Goal: Task Accomplishment & Management: Manage account settings

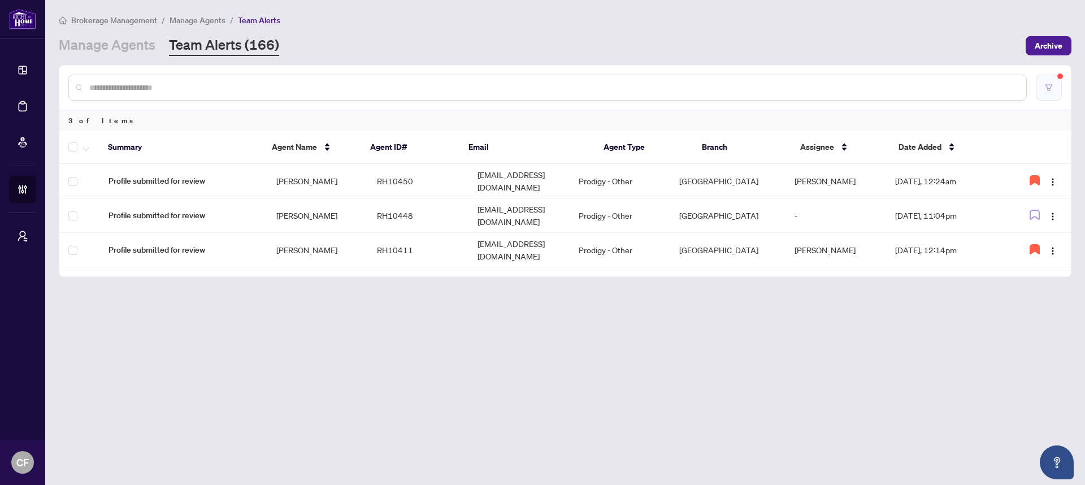
click at [1051, 90] on icon "filter" at bounding box center [1049, 88] width 8 height 8
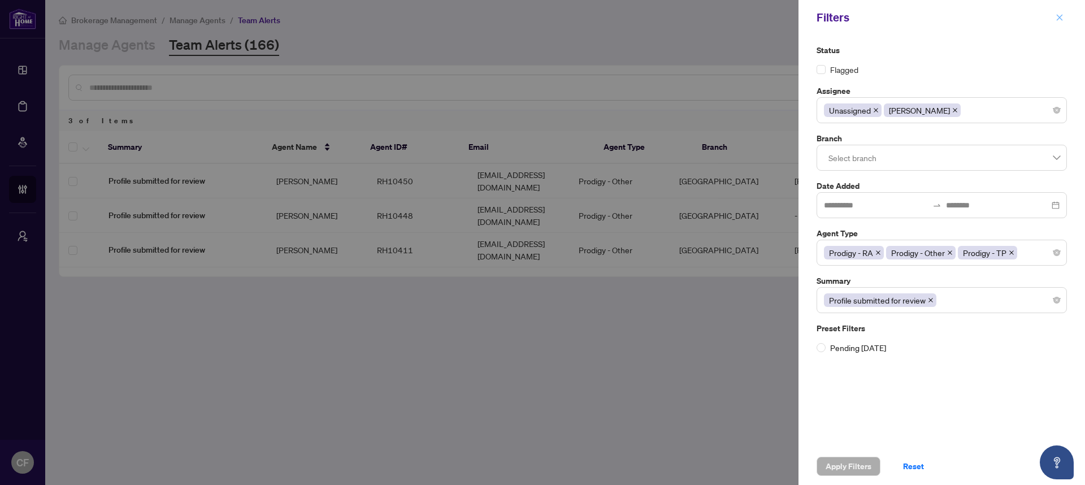
click at [1062, 16] on icon "close" at bounding box center [1060, 18] width 8 height 8
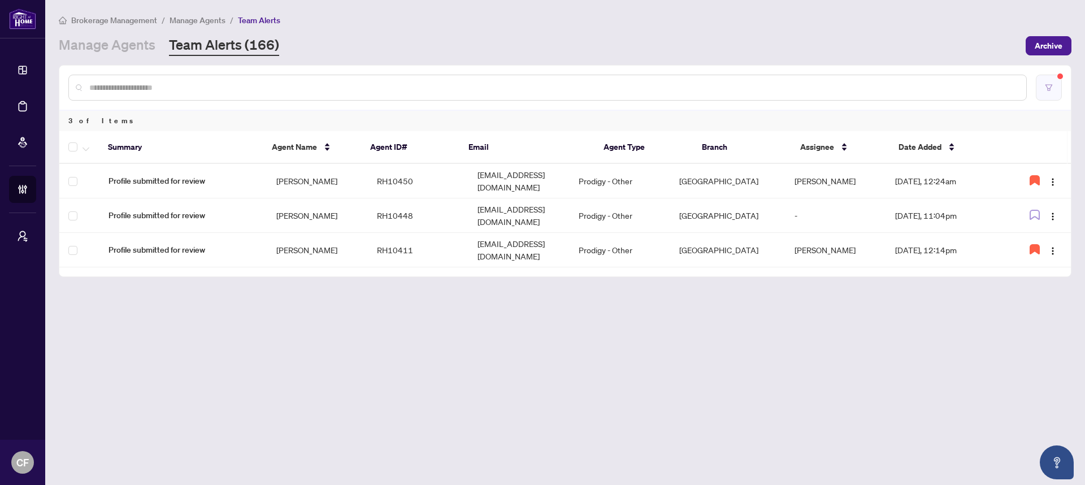
click at [1049, 92] on button "button" at bounding box center [1049, 88] width 26 height 26
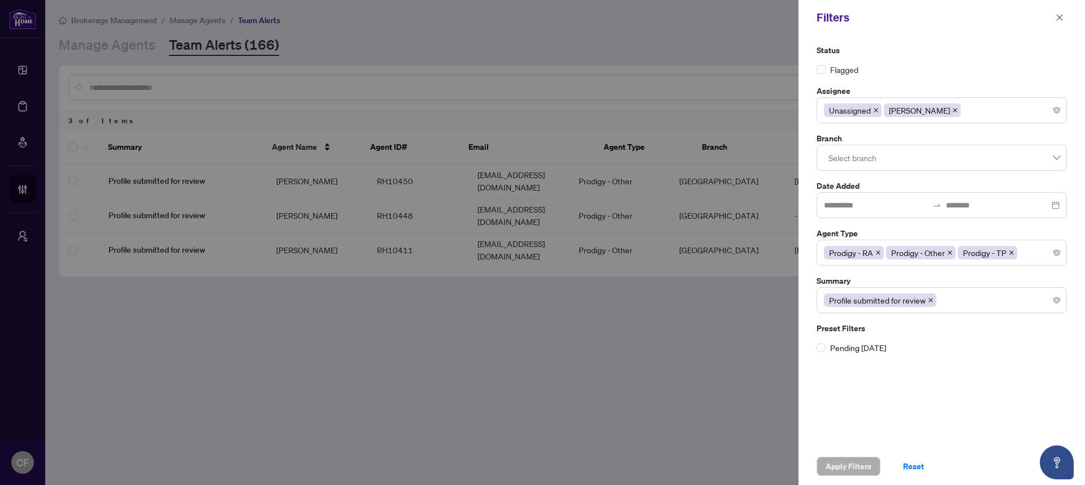
click at [953, 110] on icon "close" at bounding box center [956, 110] width 6 height 6
click at [876, 466] on button "Apply Filters" at bounding box center [849, 466] width 64 height 19
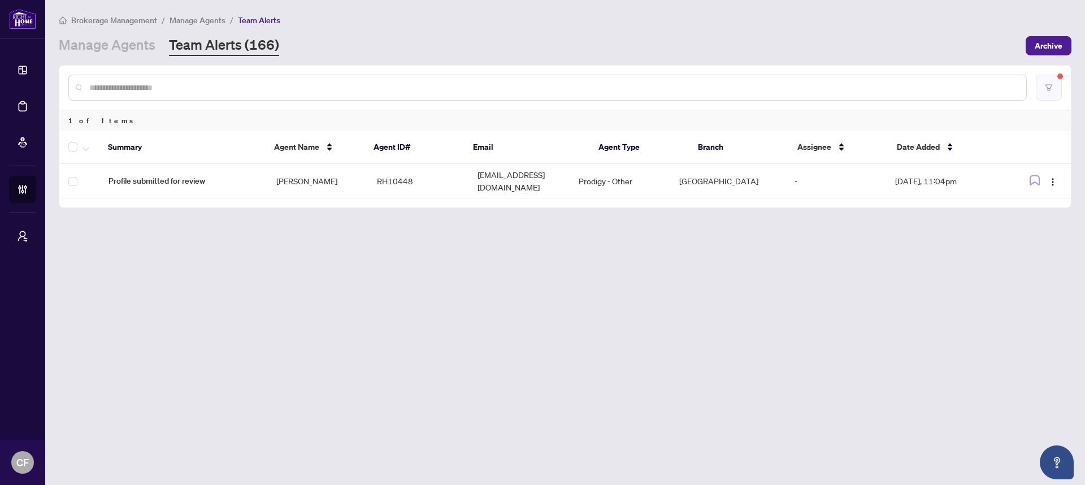
click at [1047, 88] on icon "filter" at bounding box center [1049, 88] width 8 height 8
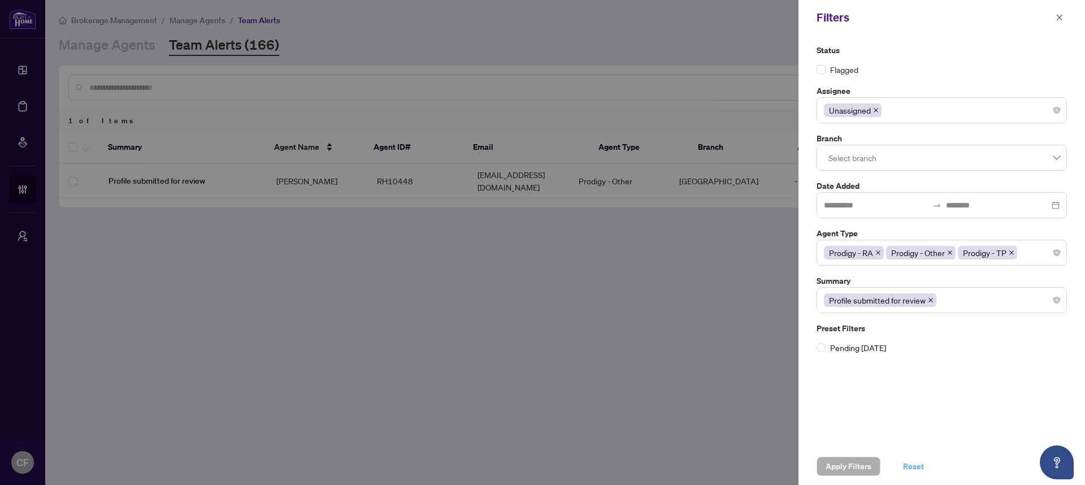
click at [907, 474] on span "Reset" at bounding box center [913, 466] width 21 height 18
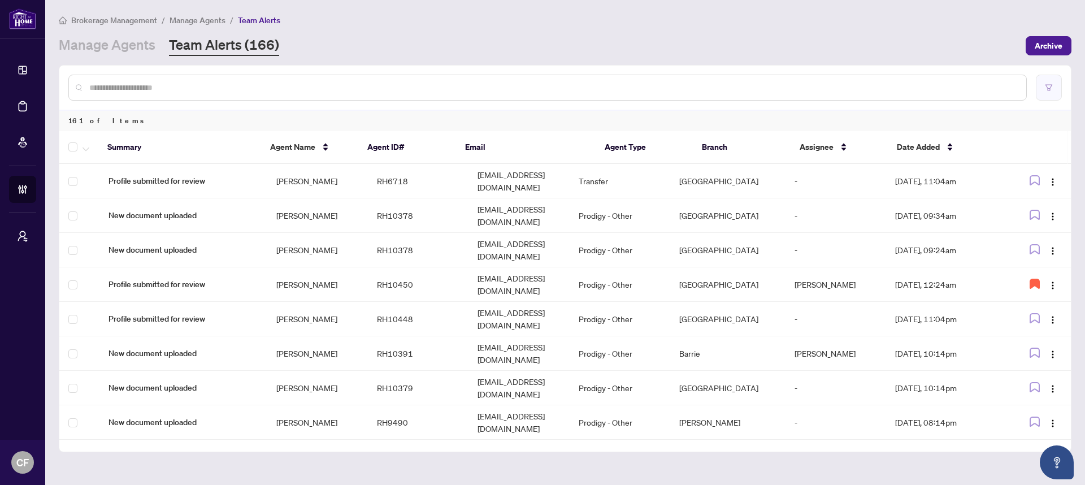
click at [1042, 85] on button "button" at bounding box center [1049, 88] width 26 height 26
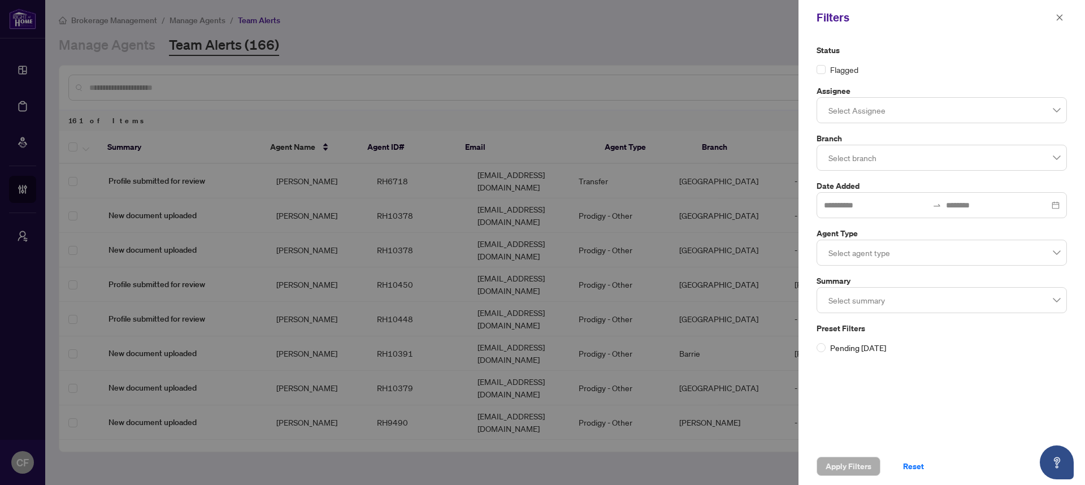
click at [848, 261] on div at bounding box center [942, 253] width 236 height 20
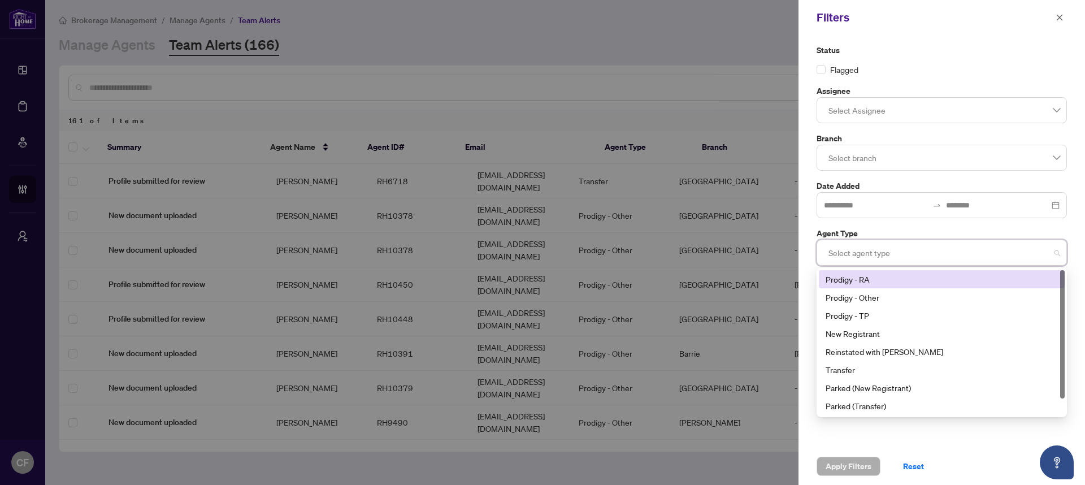
click at [855, 278] on div "Prodigy - RA" at bounding box center [942, 279] width 232 height 12
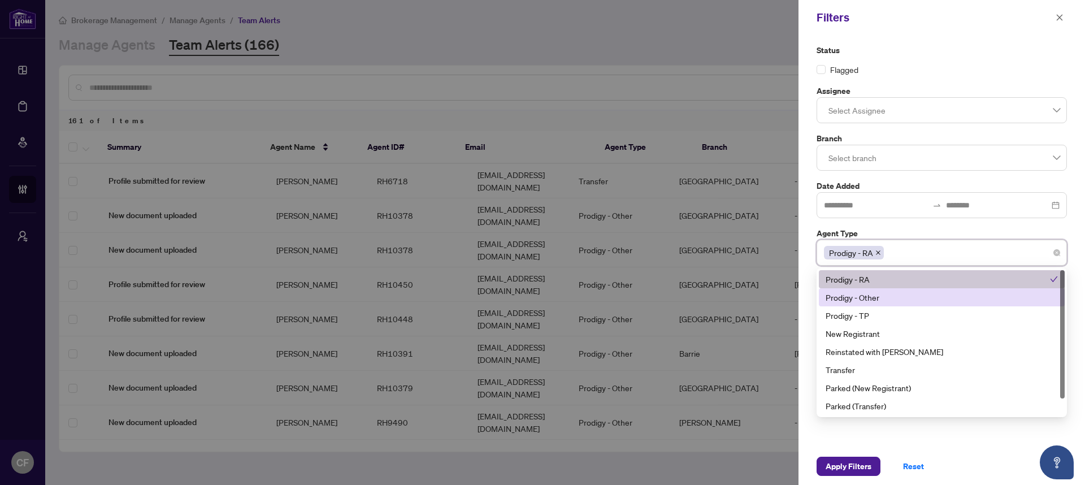
click at [858, 298] on div "Prodigy - Other" at bounding box center [942, 297] width 232 height 12
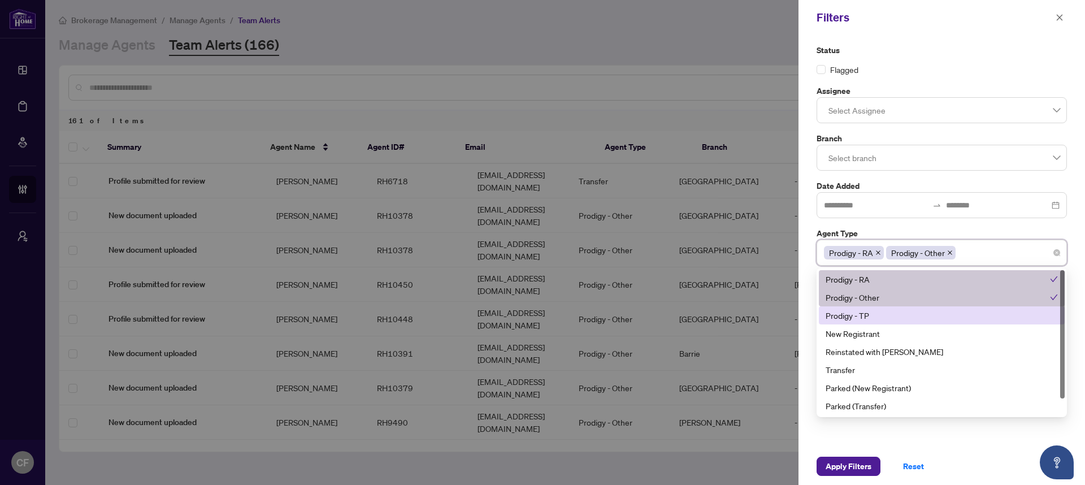
click at [851, 314] on div "Prodigy - TP" at bounding box center [942, 315] width 246 height 18
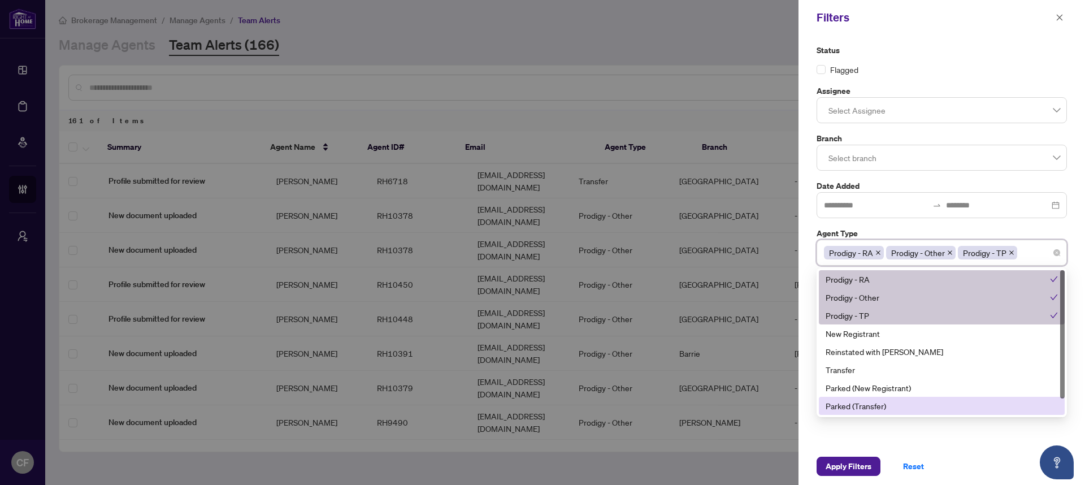
click at [1040, 446] on div "Status Flagged Assignee Select Assignee Branch Select branch Date Added Agent T…" at bounding box center [942, 241] width 287 height 413
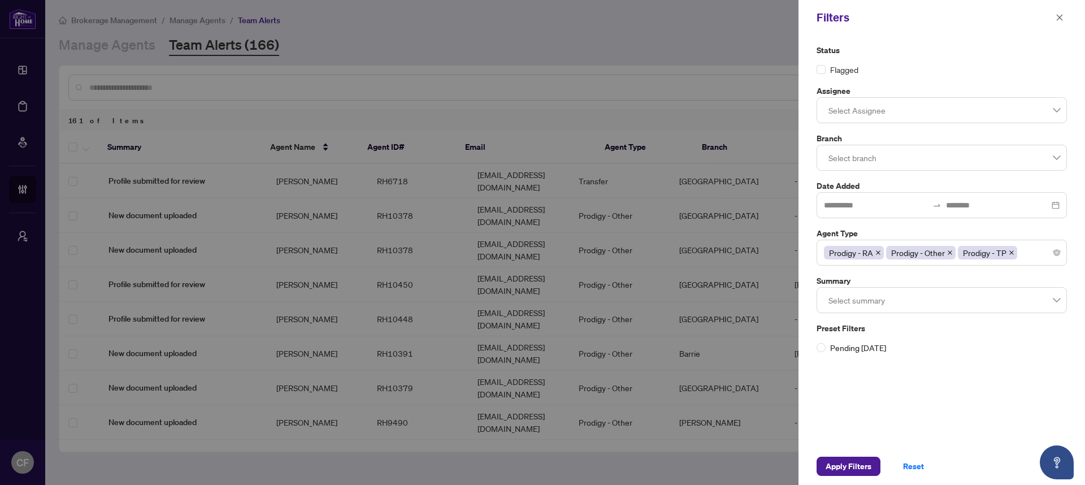
click at [920, 302] on div at bounding box center [942, 300] width 236 height 20
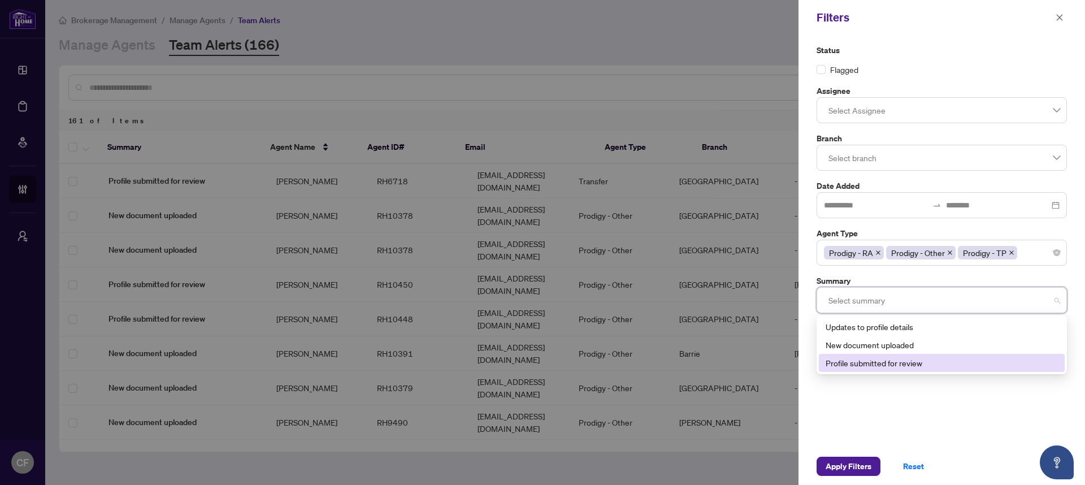
click at [877, 362] on div "Profile submitted for review" at bounding box center [942, 363] width 232 height 12
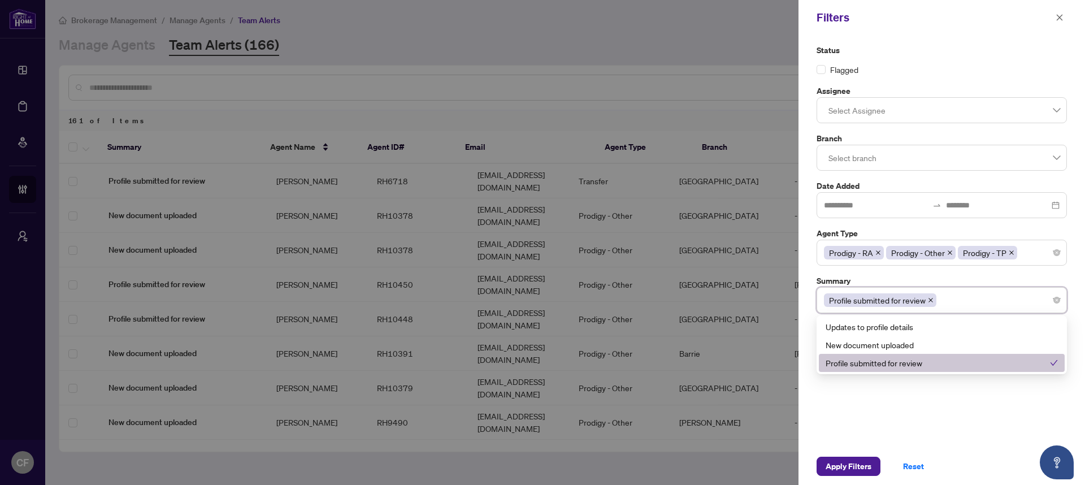
click at [850, 443] on div "Status Flagged Assignee Select Assignee Branch Select branch Date Added Agent T…" at bounding box center [942, 241] width 287 height 413
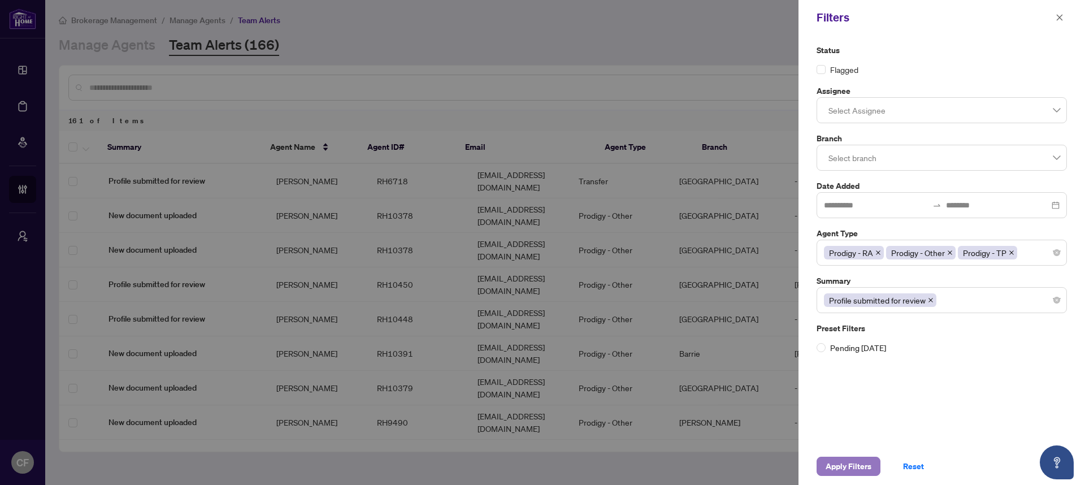
click at [854, 466] on span "Apply Filters" at bounding box center [849, 466] width 46 height 18
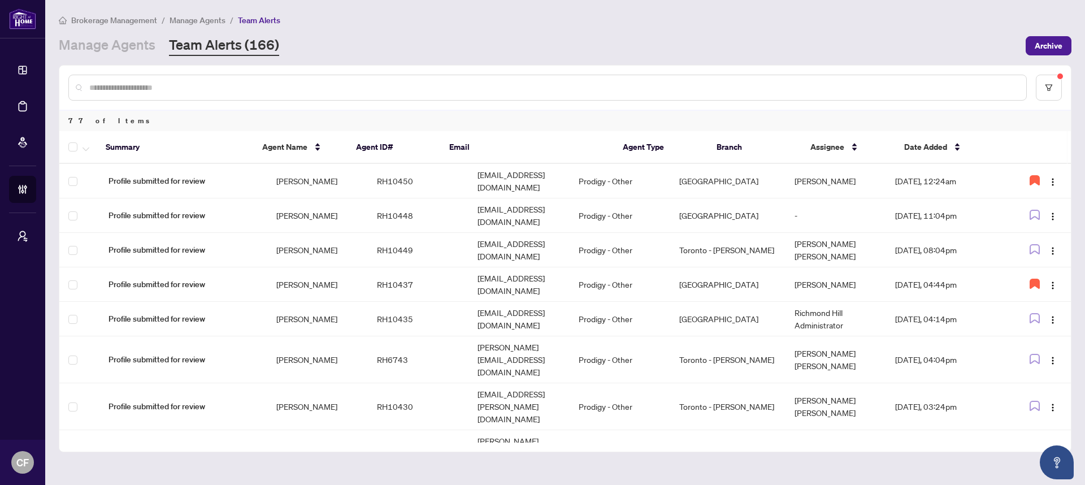
click at [145, 24] on span "Brokerage Management" at bounding box center [114, 20] width 86 height 10
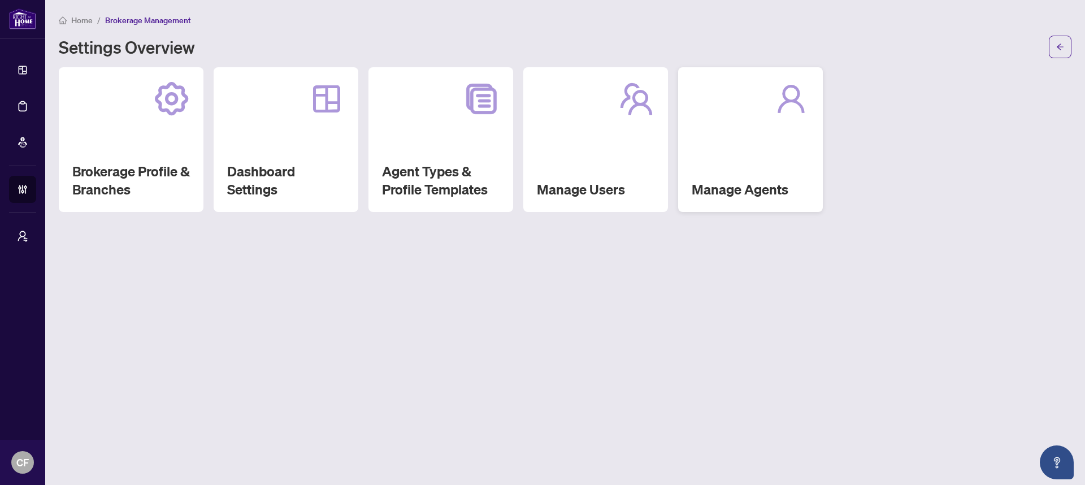
click at [736, 149] on div "Manage Agents" at bounding box center [750, 139] width 145 height 145
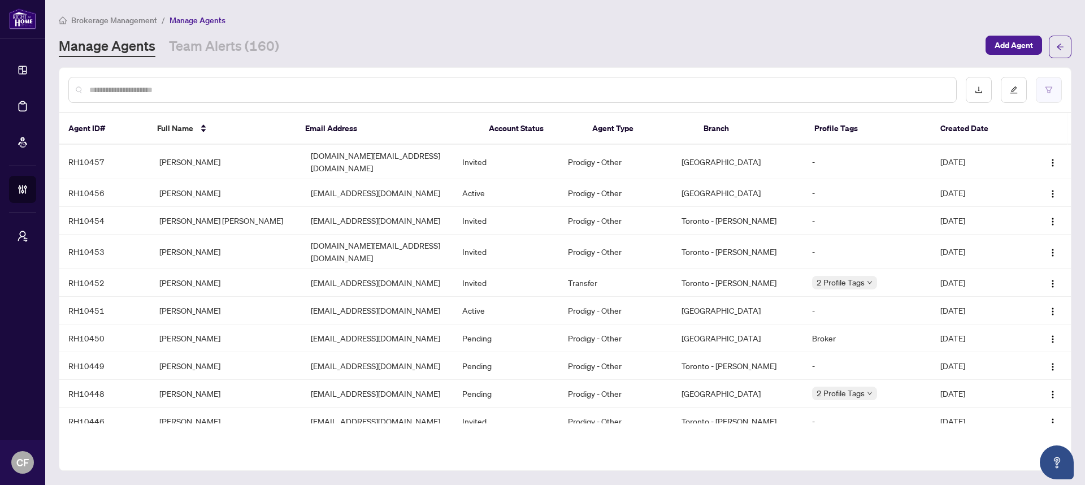
click at [1041, 92] on button "button" at bounding box center [1049, 90] width 26 height 26
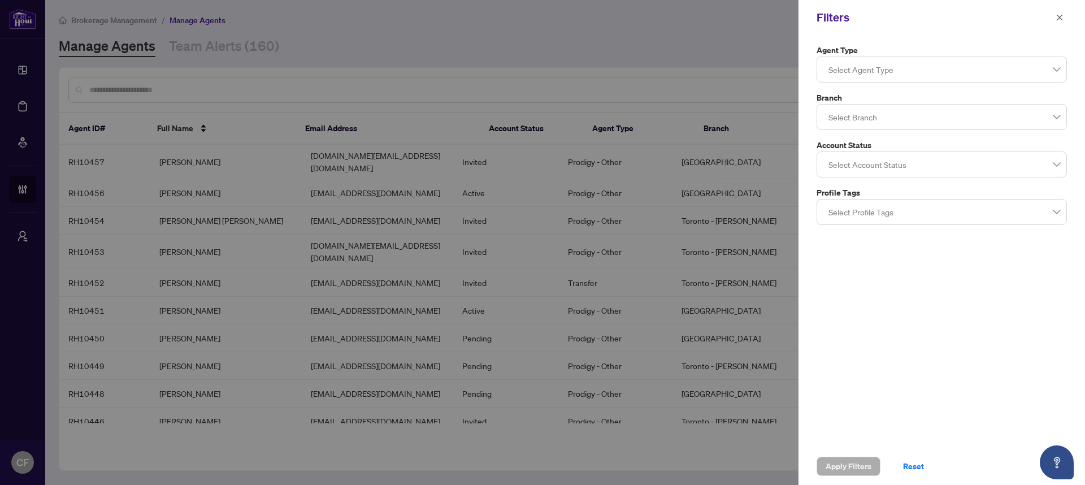
click at [921, 161] on div at bounding box center [942, 164] width 236 height 20
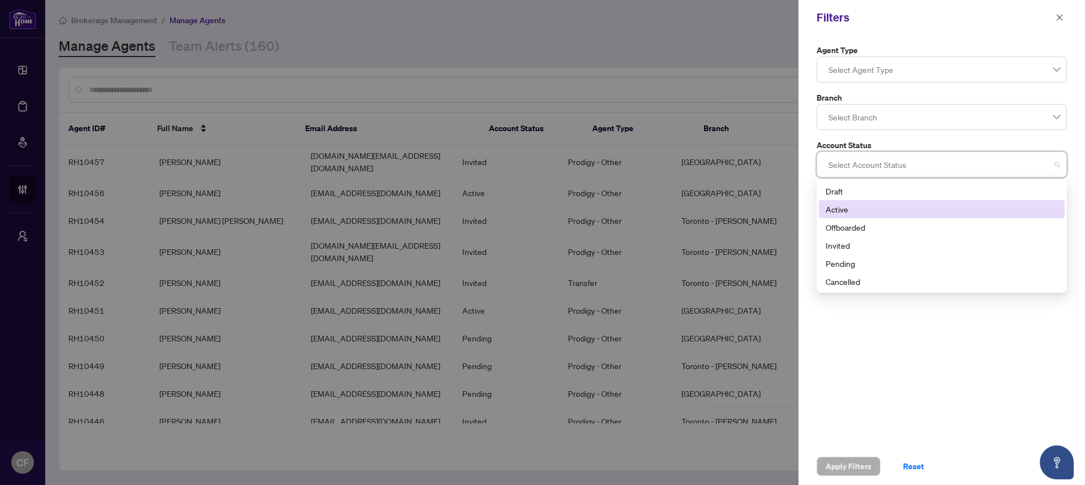
click at [857, 210] on div "Active" at bounding box center [942, 209] width 232 height 12
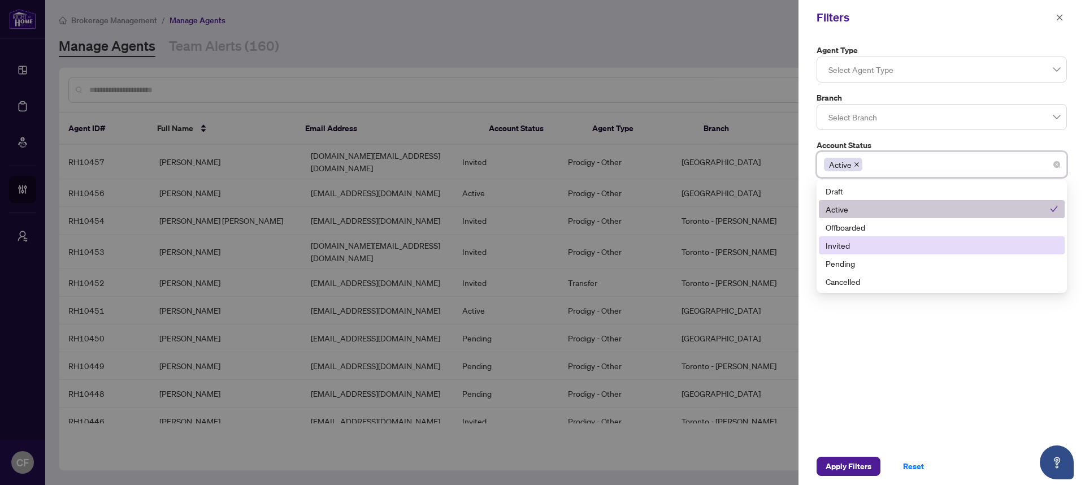
click at [857, 240] on div "Invited" at bounding box center [942, 245] width 232 height 12
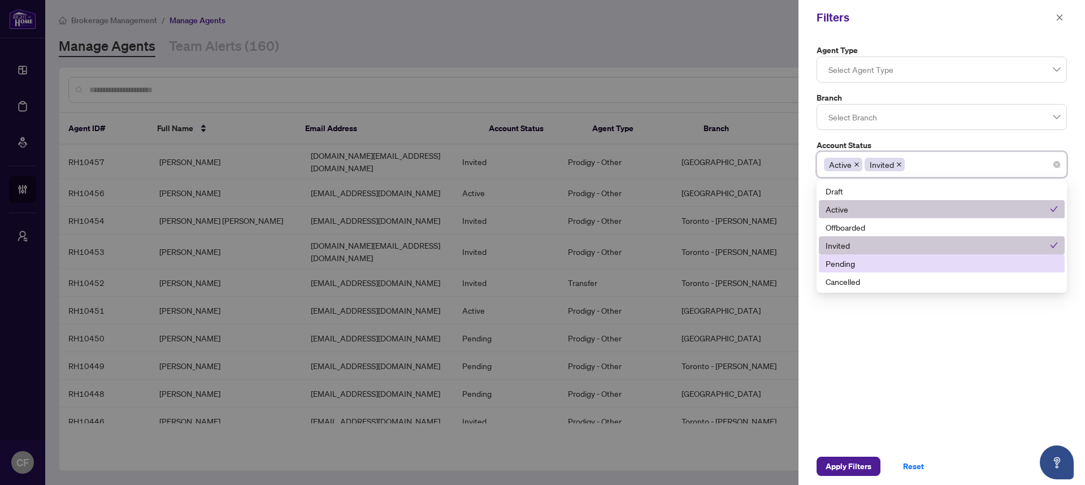
click at [869, 257] on div "Pending" at bounding box center [942, 263] width 246 height 18
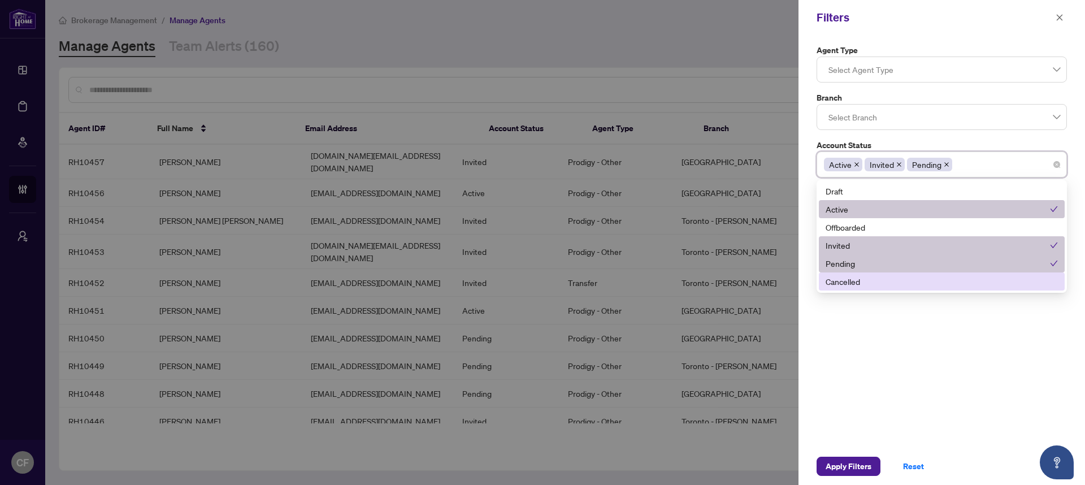
drag, startPoint x: 879, startPoint y: 401, endPoint x: 889, endPoint y: 371, distance: 31.5
click at [879, 401] on div "Agent Type Select Agent Type Branch Select Branch Account Status Active Invited…" at bounding box center [942, 241] width 287 height 413
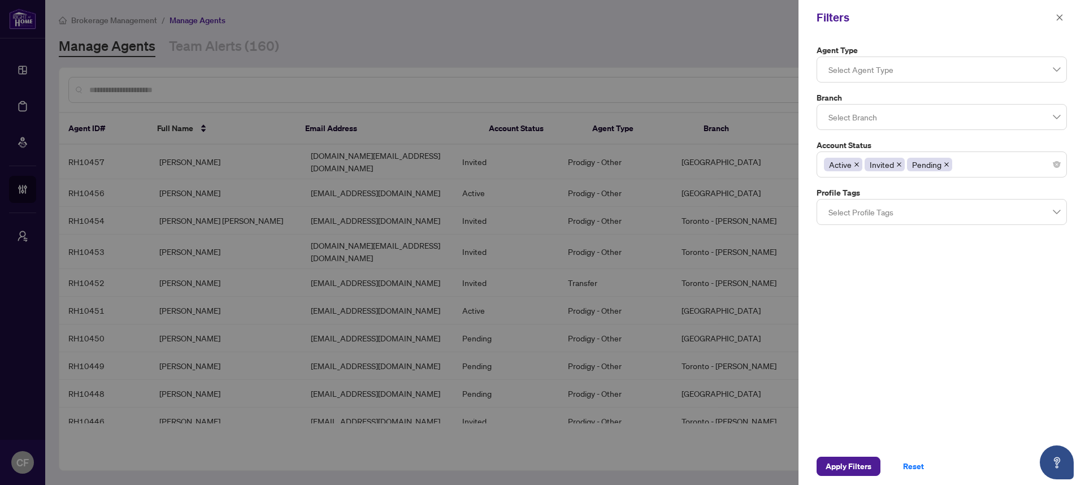
click at [879, 212] on div at bounding box center [942, 212] width 236 height 20
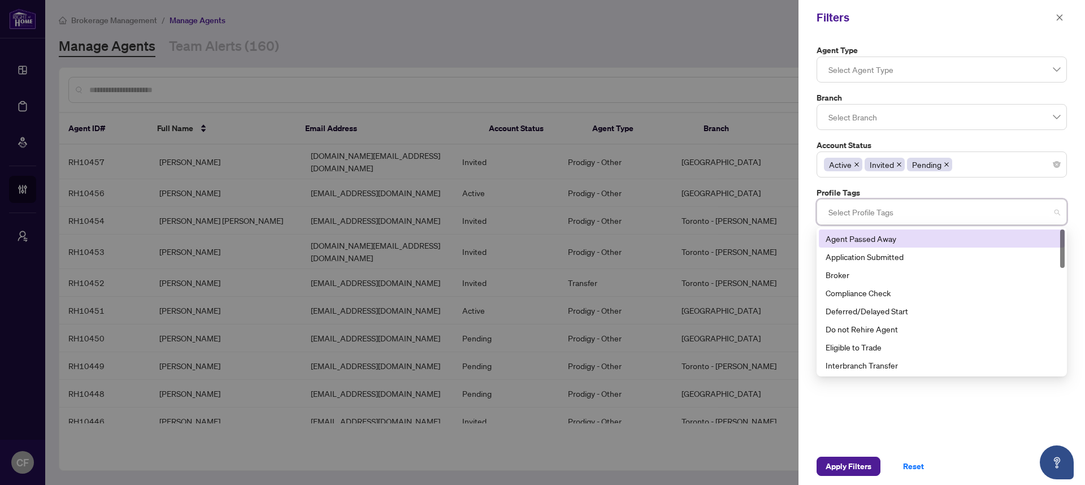
click at [909, 119] on div at bounding box center [942, 117] width 236 height 20
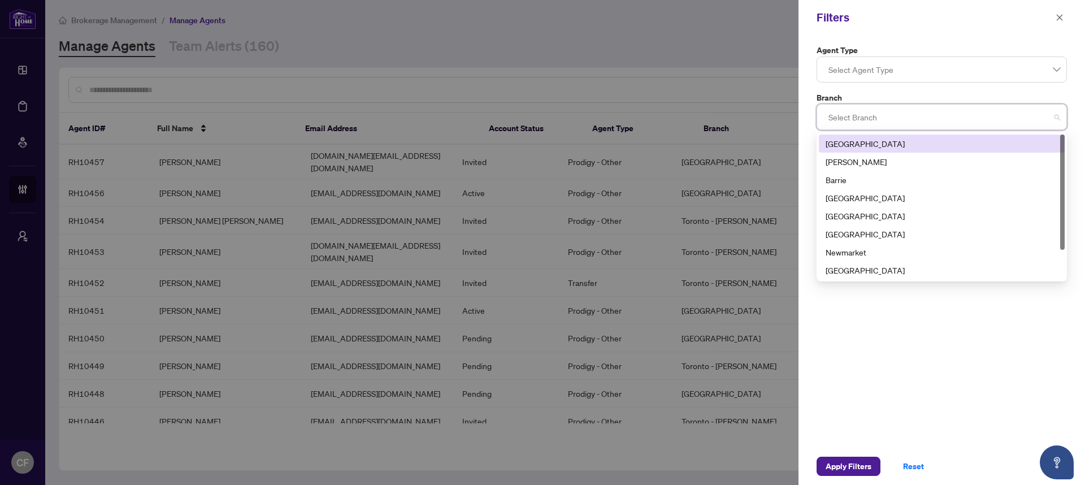
click at [910, 76] on div at bounding box center [942, 69] width 236 height 20
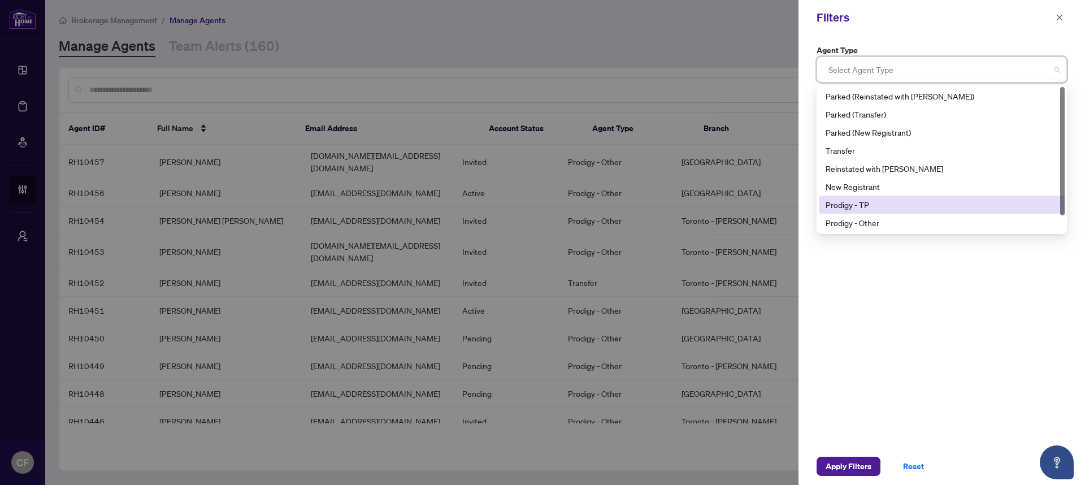
click at [898, 201] on div "Prodigy - TP" at bounding box center [942, 204] width 232 height 12
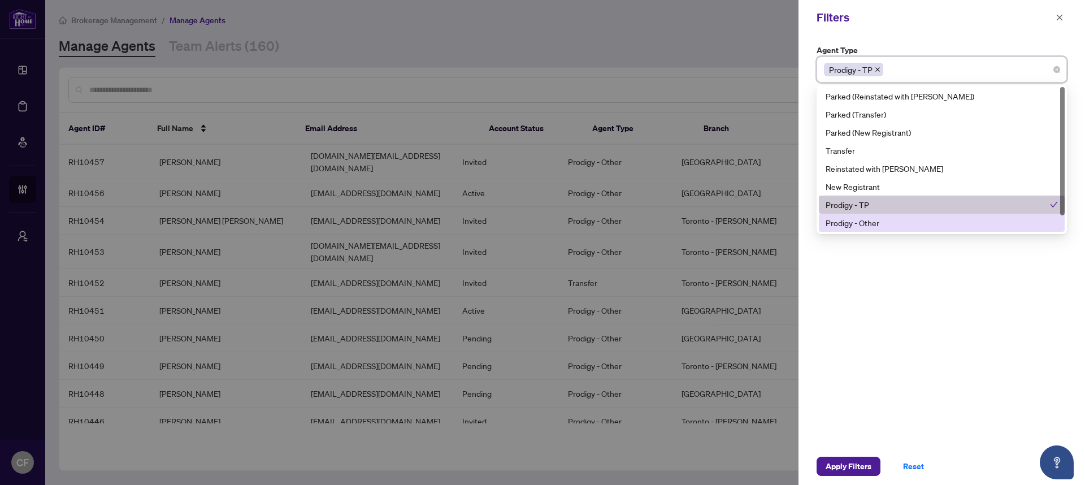
click at [893, 222] on div "Prodigy - Other" at bounding box center [942, 223] width 232 height 12
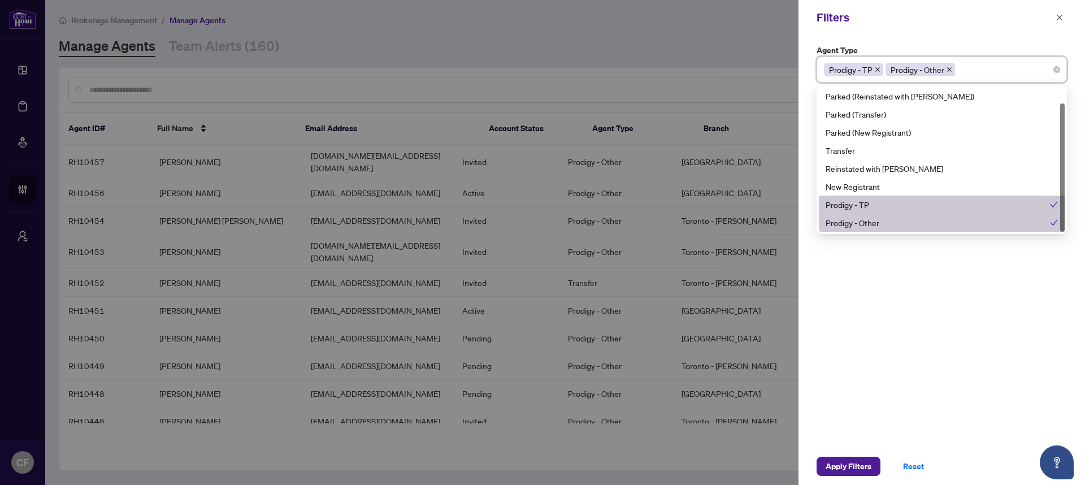
scroll to position [18, 0]
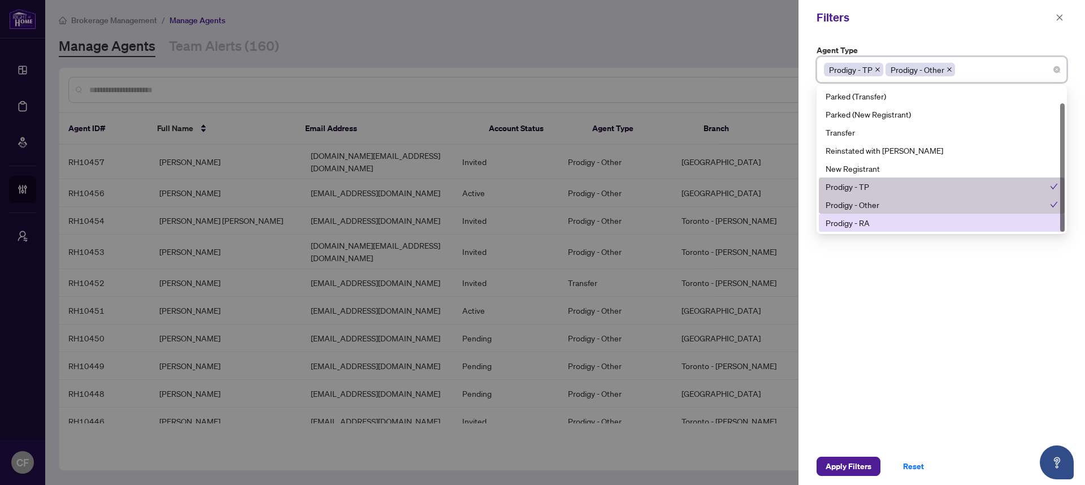
click at [889, 220] on div "Prodigy - RA" at bounding box center [942, 223] width 232 height 12
click at [919, 281] on div "Agent Type Prodigy - TP Prodigy - Other Prodigy - RA 10 11 Parked (Reinstated w…" at bounding box center [942, 241] width 287 height 413
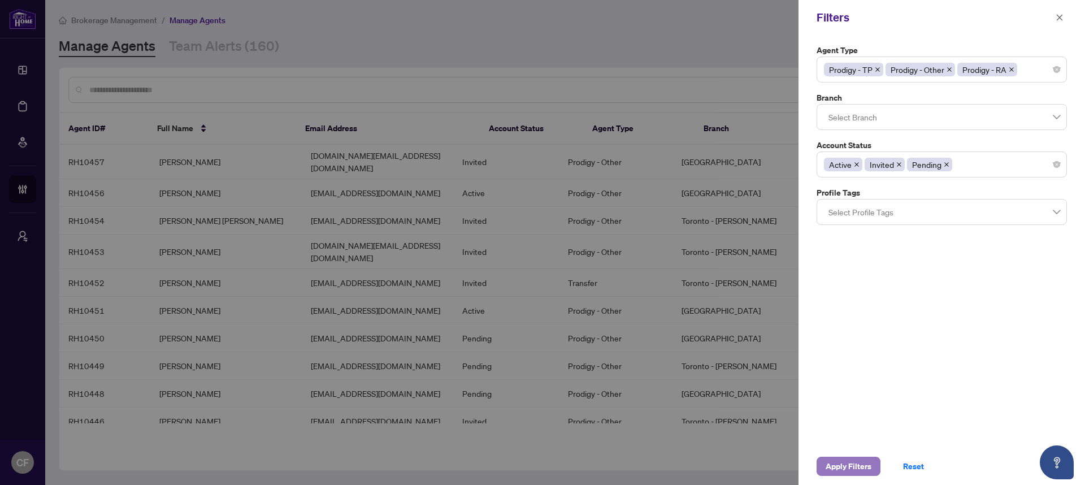
click at [845, 469] on span "Apply Filters" at bounding box center [849, 466] width 46 height 18
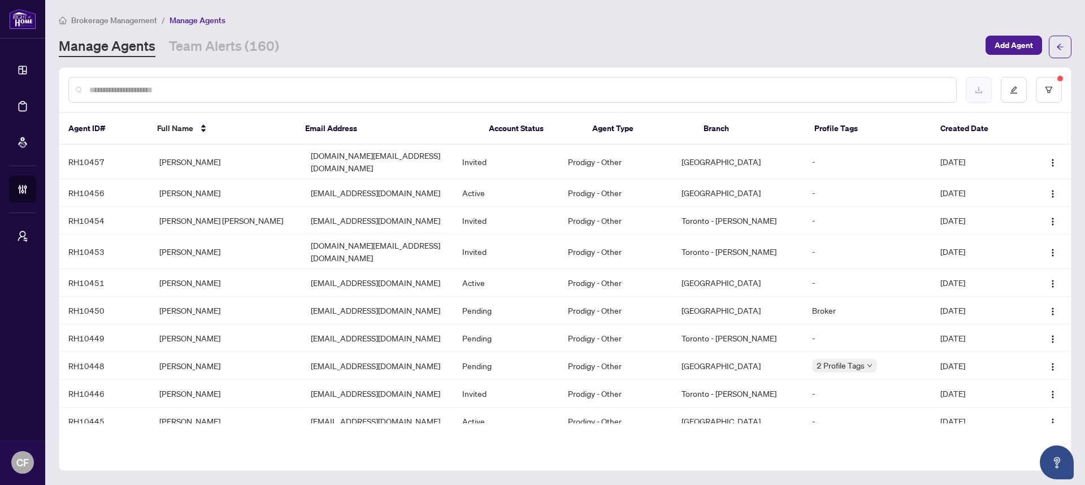
click at [977, 79] on button "button" at bounding box center [979, 90] width 26 height 26
